Goal: Complete application form

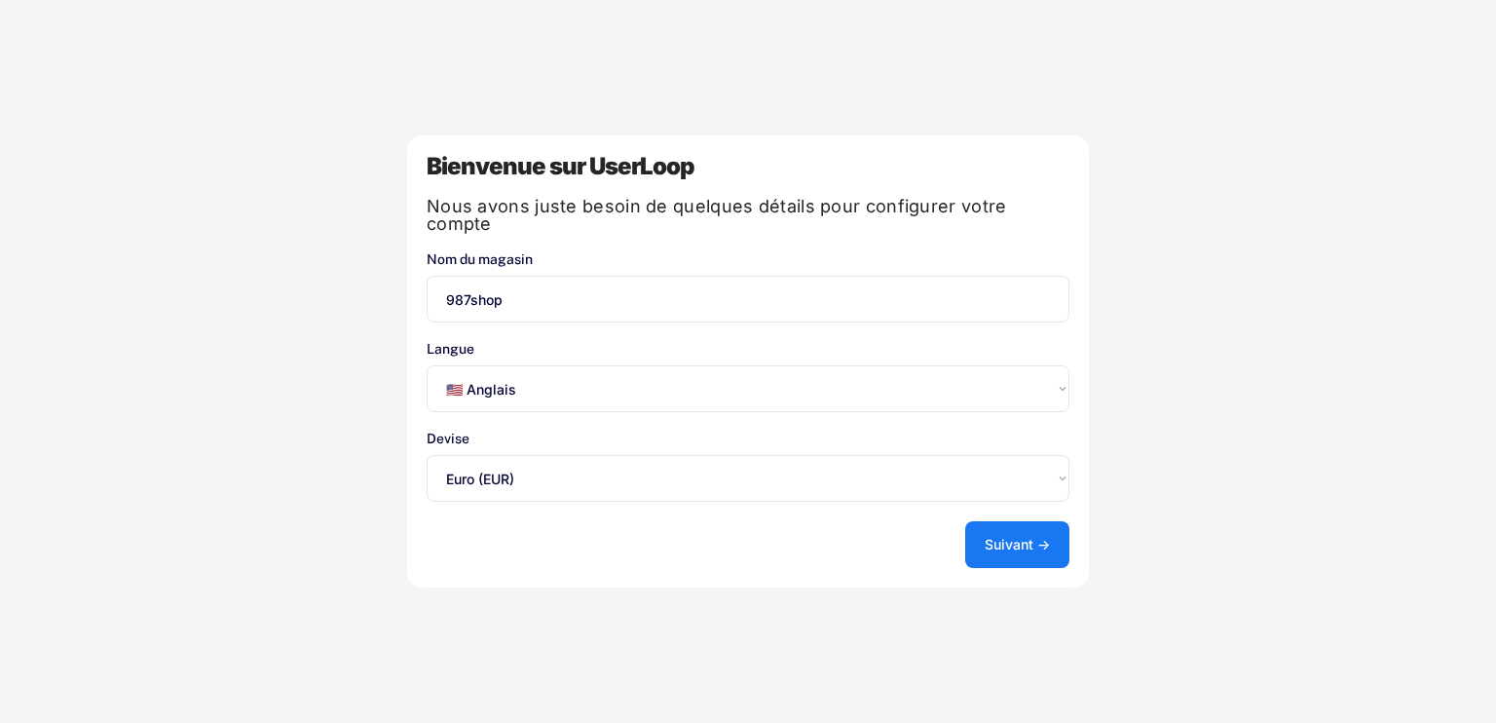
select select ""en""
select select ""1348695171700984260__LOOKUP__1635527639173x833446490375085600""
click at [1056, 390] on select "Sélectionnez une option... 🇺🇸 Anglais 🇫🇷 Français 🇩🇪 Allemand 🇪🇸 Espagnol" at bounding box center [748, 388] width 643 height 47
select select ""fr""
click at [427, 365] on select "Sélectionnez une option... 🇺🇸 Anglais 🇫🇷 Français 🇩🇪 Allemand 🇪🇸 Espagnol" at bounding box center [748, 388] width 643 height 47
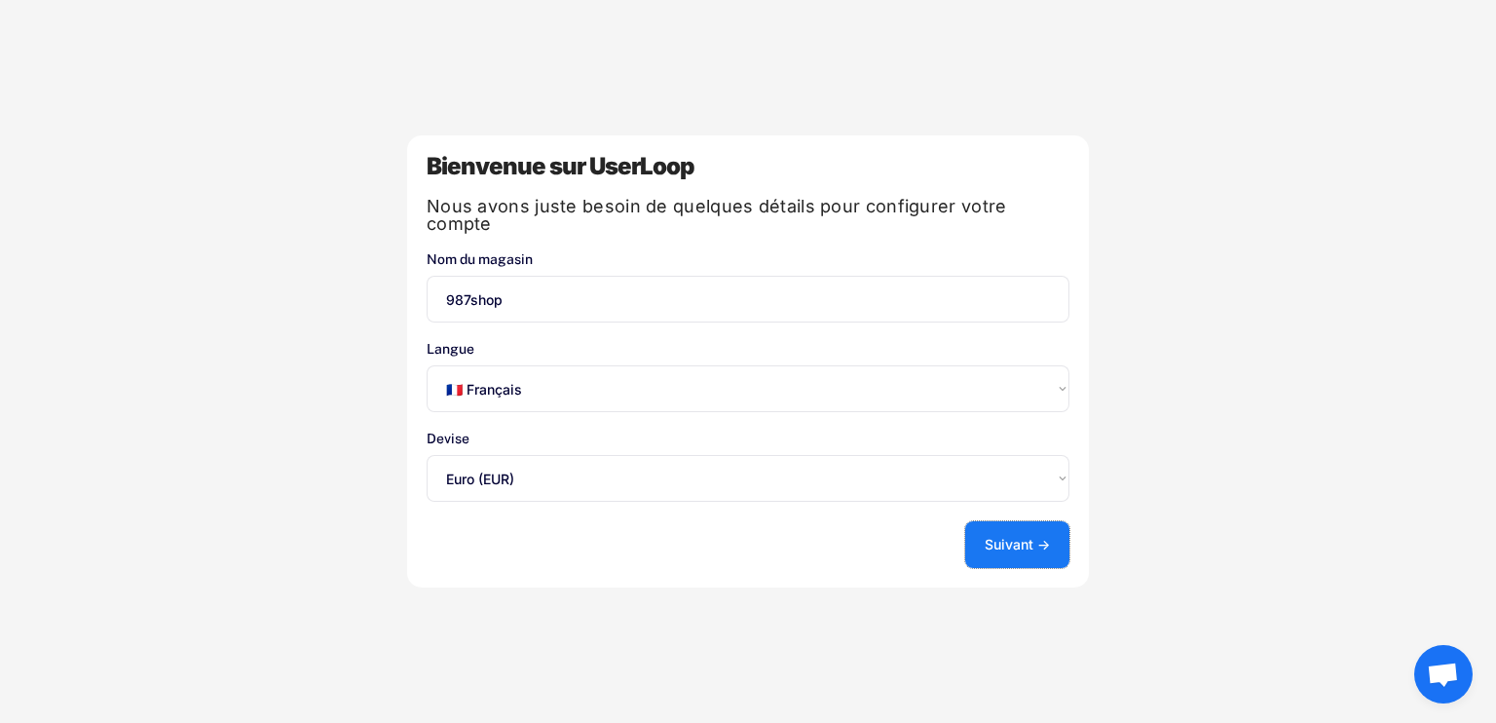
click at [1004, 549] on font "Suivant →" at bounding box center [1017, 544] width 65 height 17
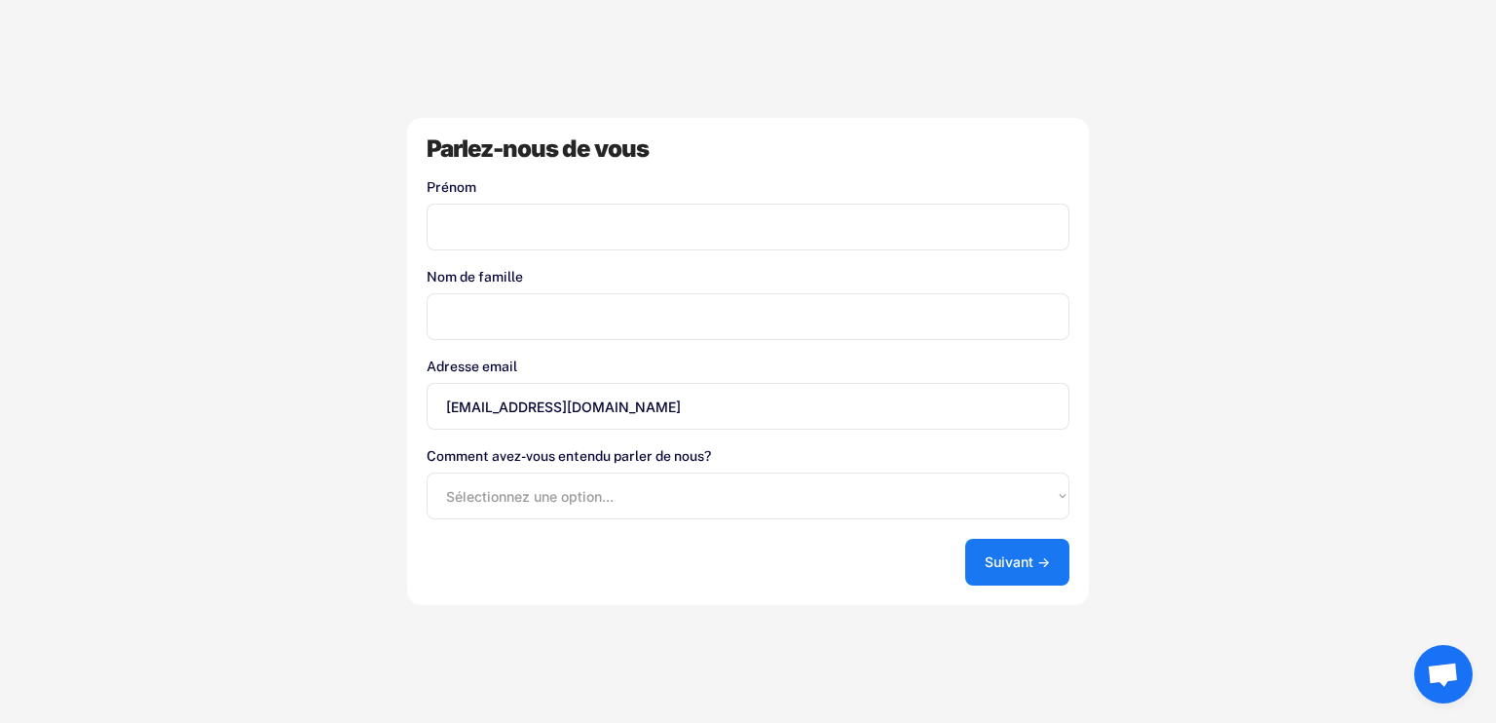
click at [627, 241] on input "input" at bounding box center [748, 227] width 643 height 47
type input "[PERSON_NAME]"
type input "SANTOS"
click at [670, 497] on select "Sélectionnez une option... Boutique d'applications Shopify Google Blog UserLoop…" at bounding box center [748, 495] width 643 height 47
select select ""other""
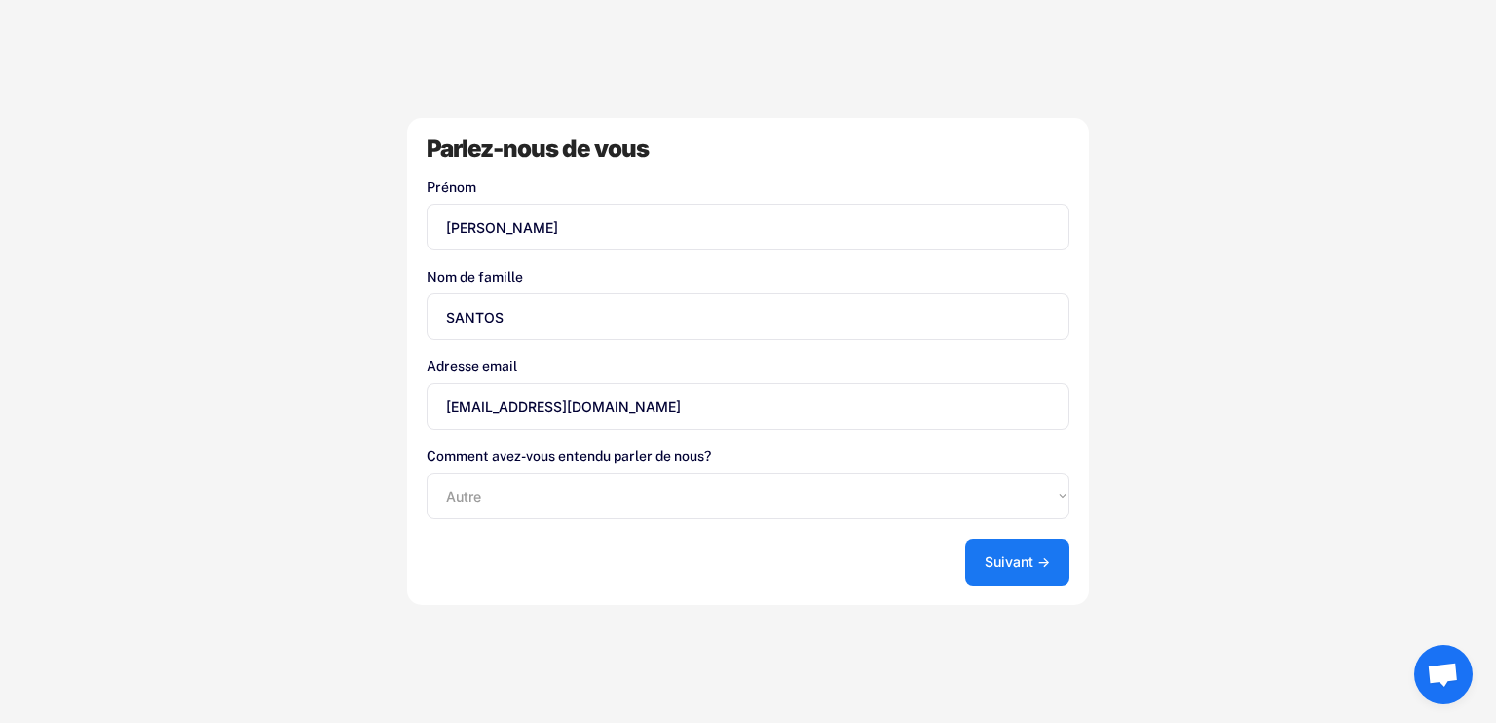
click at [427, 472] on select "Sélectionnez une option... Boutique d'applications Shopify Google Blog UserLoop…" at bounding box center [748, 495] width 643 height 47
click at [1046, 578] on button "Suivant →" at bounding box center [1017, 562] width 104 height 47
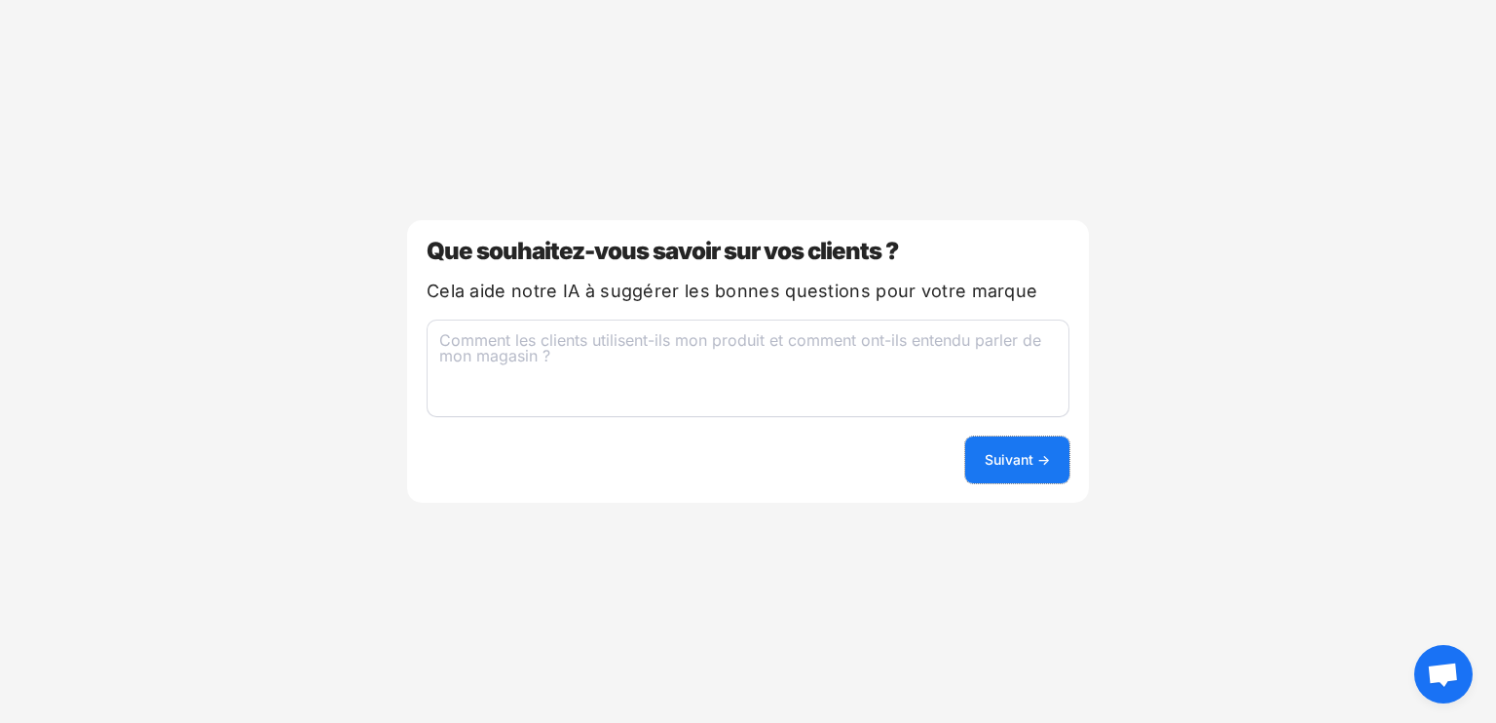
click at [1009, 462] on font "Suivant →" at bounding box center [1017, 459] width 65 height 17
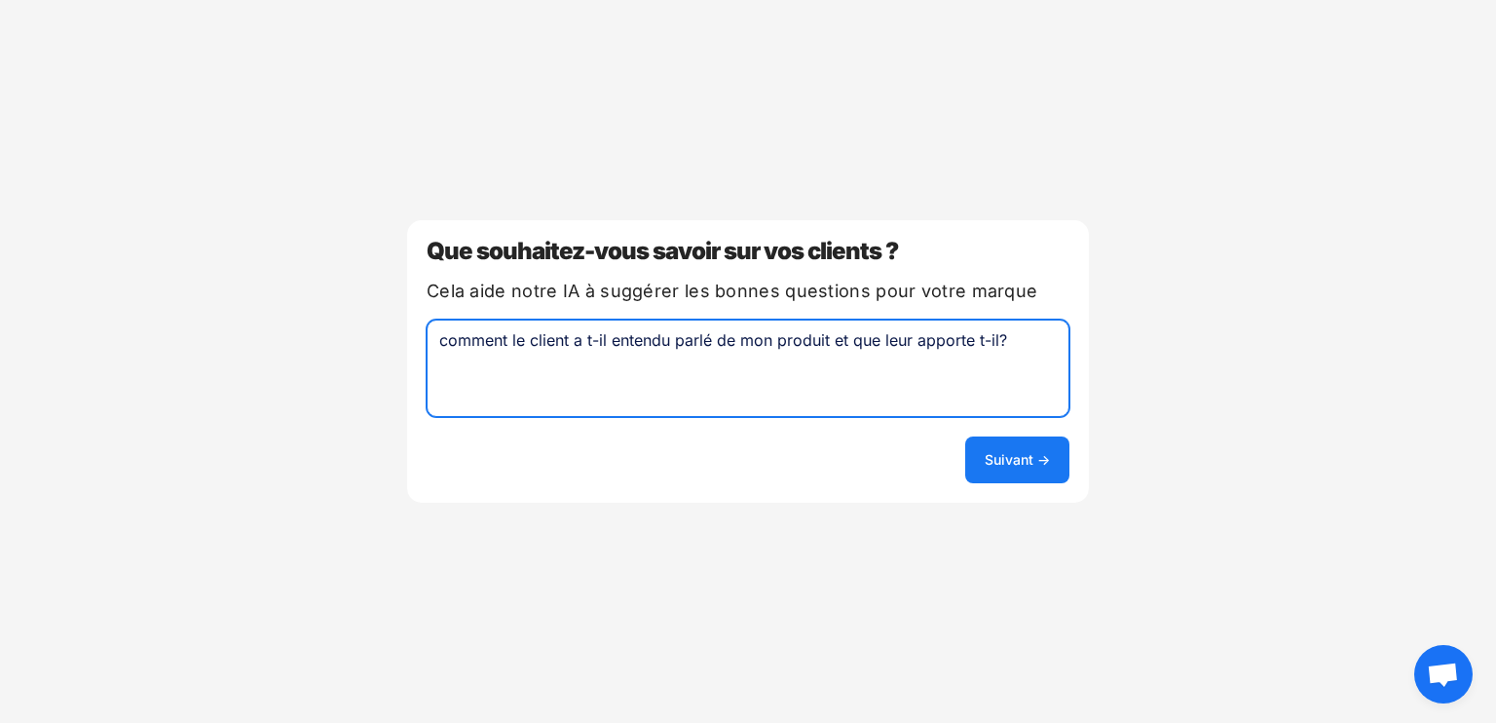
type textarea "comment le client a t-il entendu parlé de mon produit et que leur apporte t-il?"
click at [965, 454] on button "Suivant →" at bounding box center [1017, 459] width 104 height 47
select select ""unlimited""
